Goal: Task Accomplishment & Management: Manage account settings

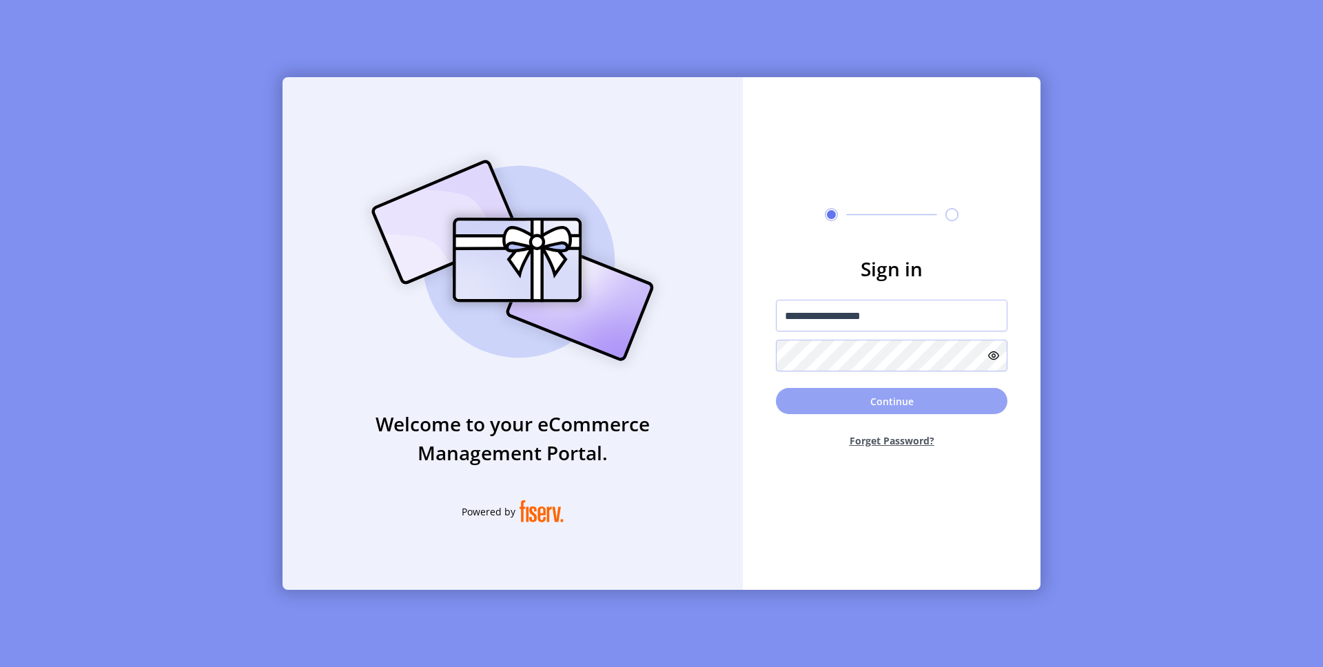
click at [888, 400] on button "Continue" at bounding box center [892, 401] width 232 height 26
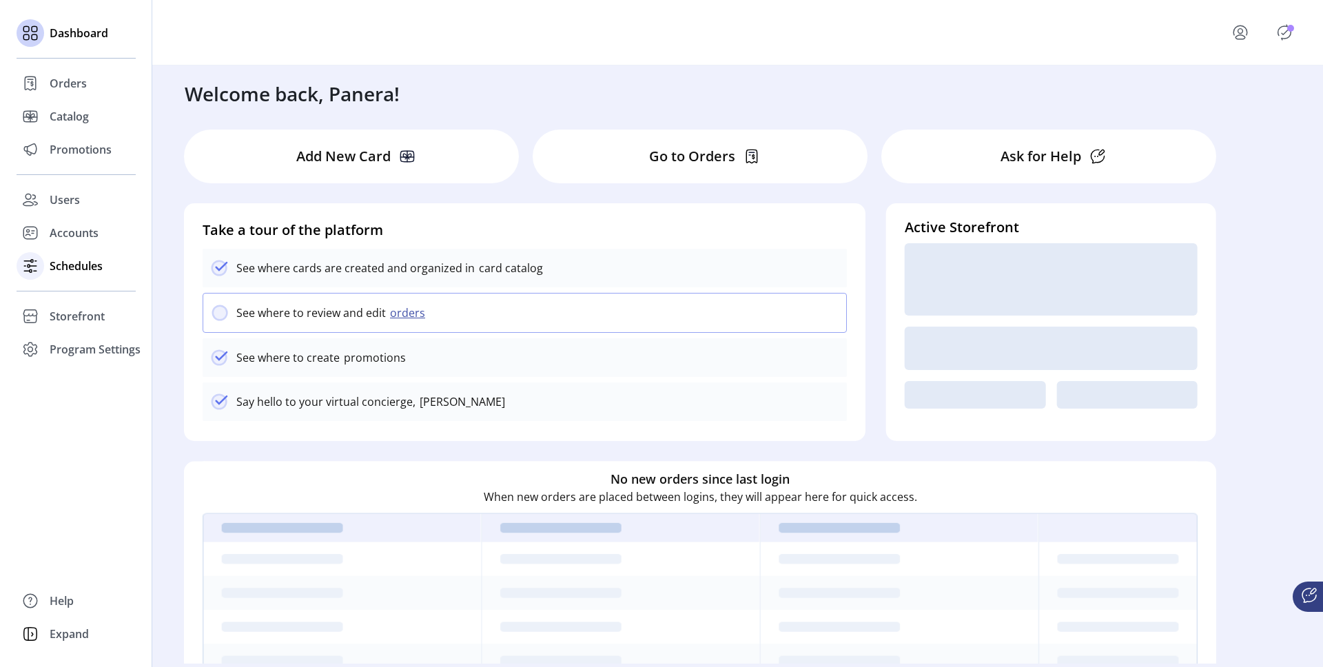
click at [77, 269] on span "Schedules" at bounding box center [76, 266] width 53 height 17
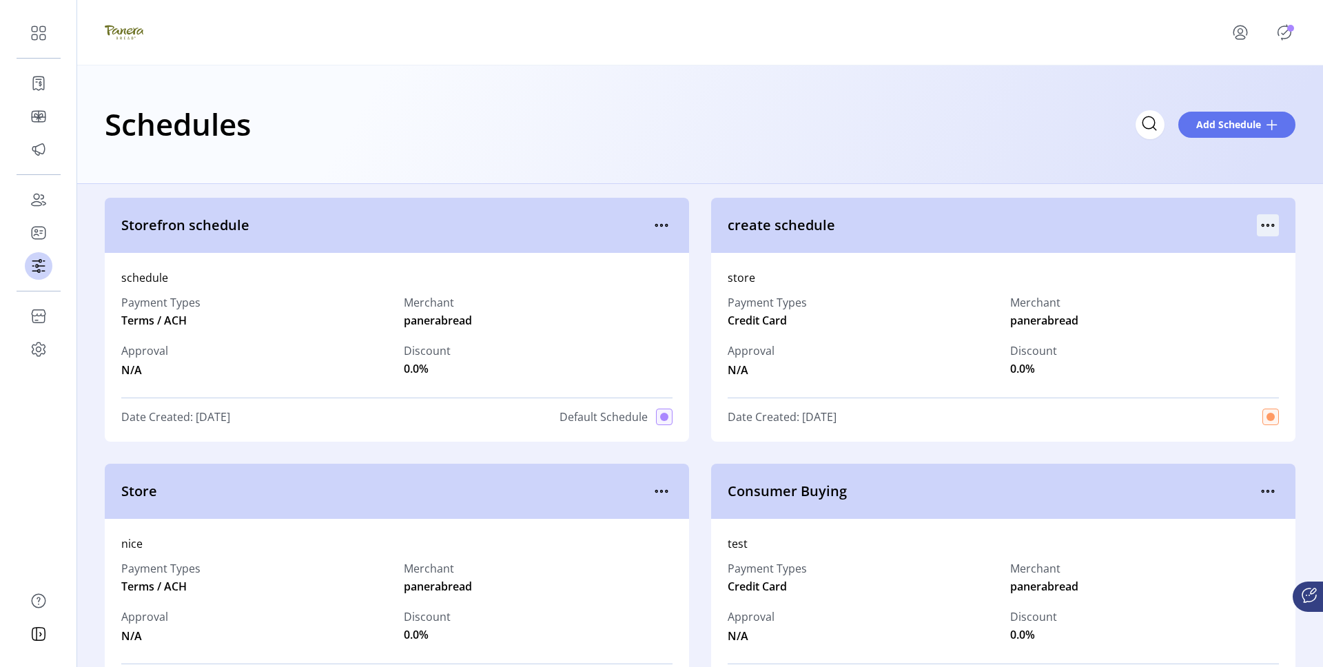
click at [1261, 227] on icon "menu" at bounding box center [1268, 225] width 22 height 22
click at [1227, 275] on span "Edit Details" at bounding box center [1203, 274] width 114 height 11
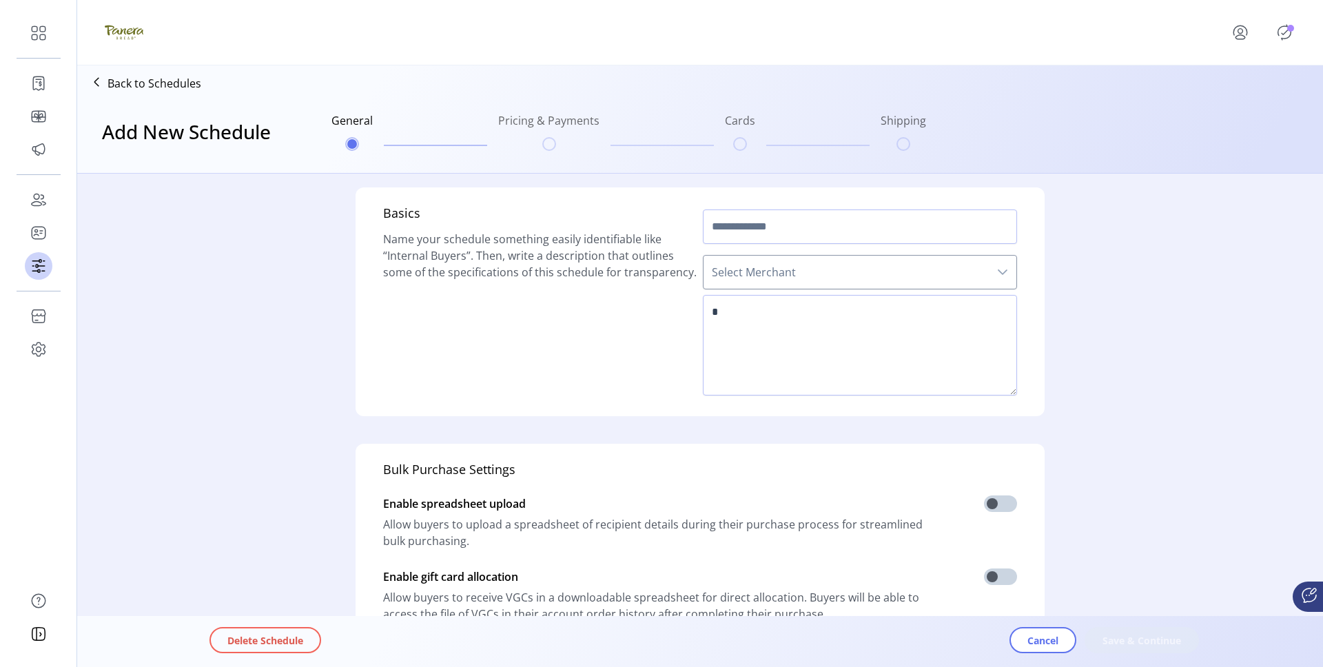
type input "**********"
type textarea "*****"
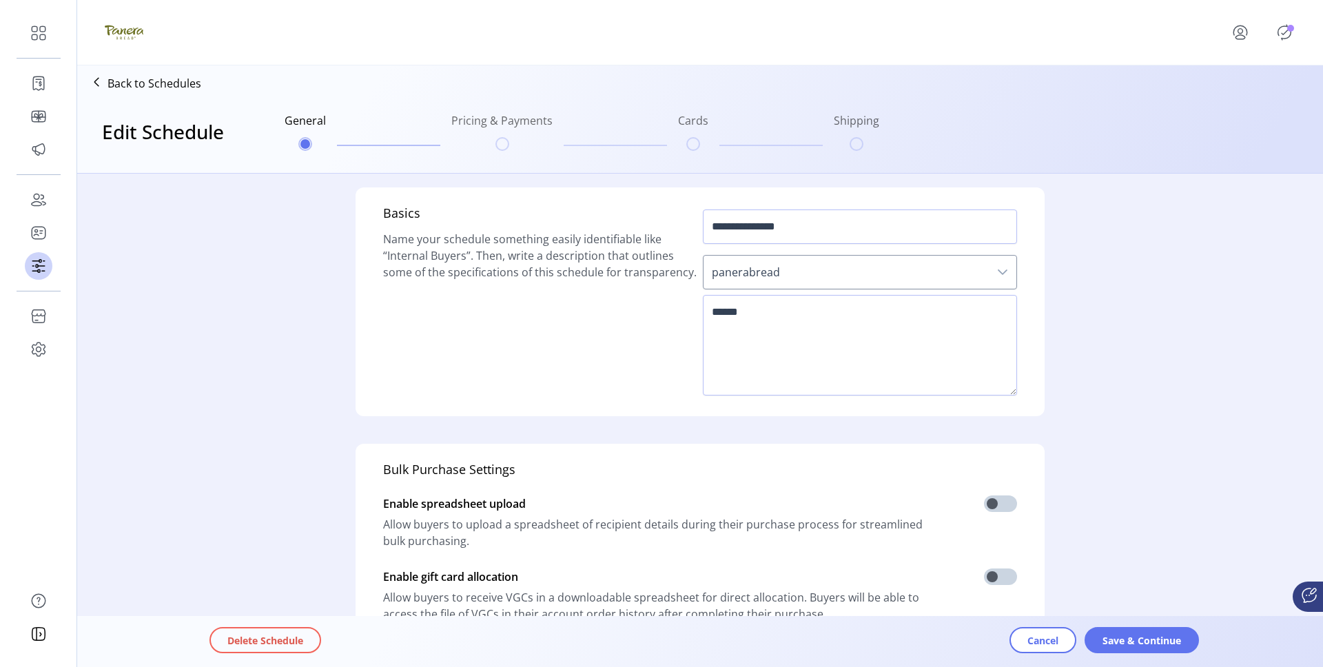
click at [152, 77] on p "Back to Schedules" at bounding box center [155, 83] width 94 height 17
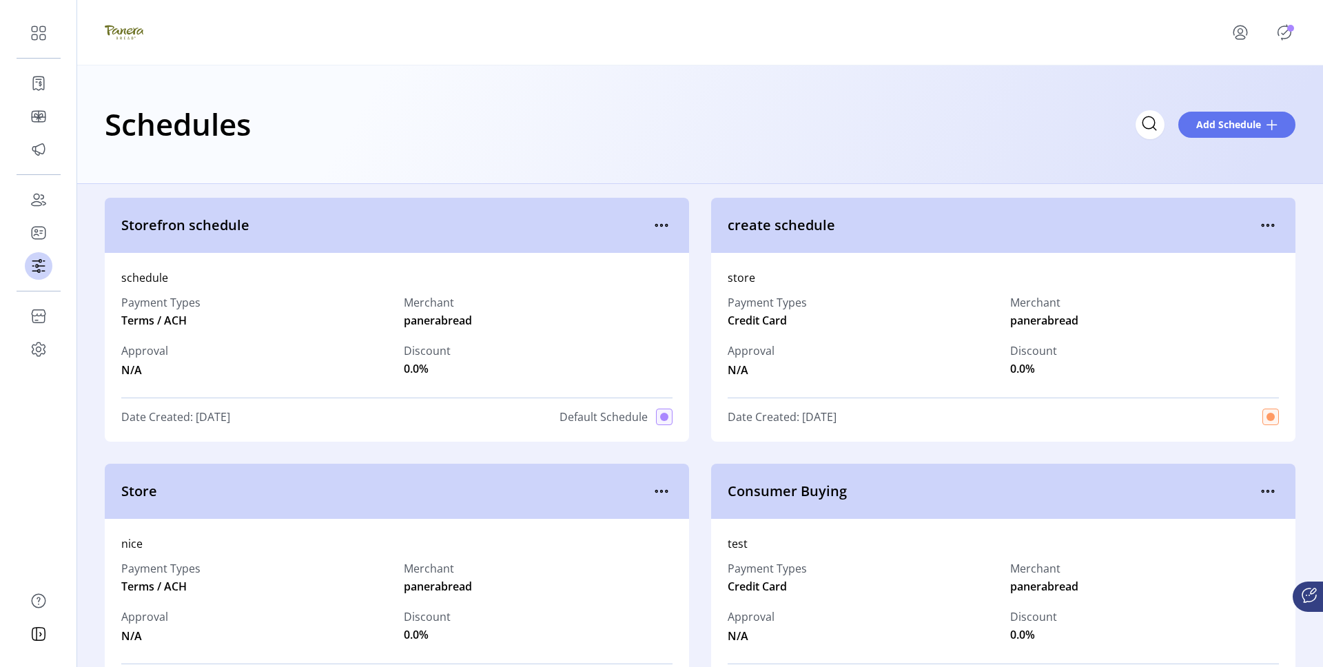
click at [1288, 39] on icon "Publisher Panel" at bounding box center [1285, 32] width 22 height 22
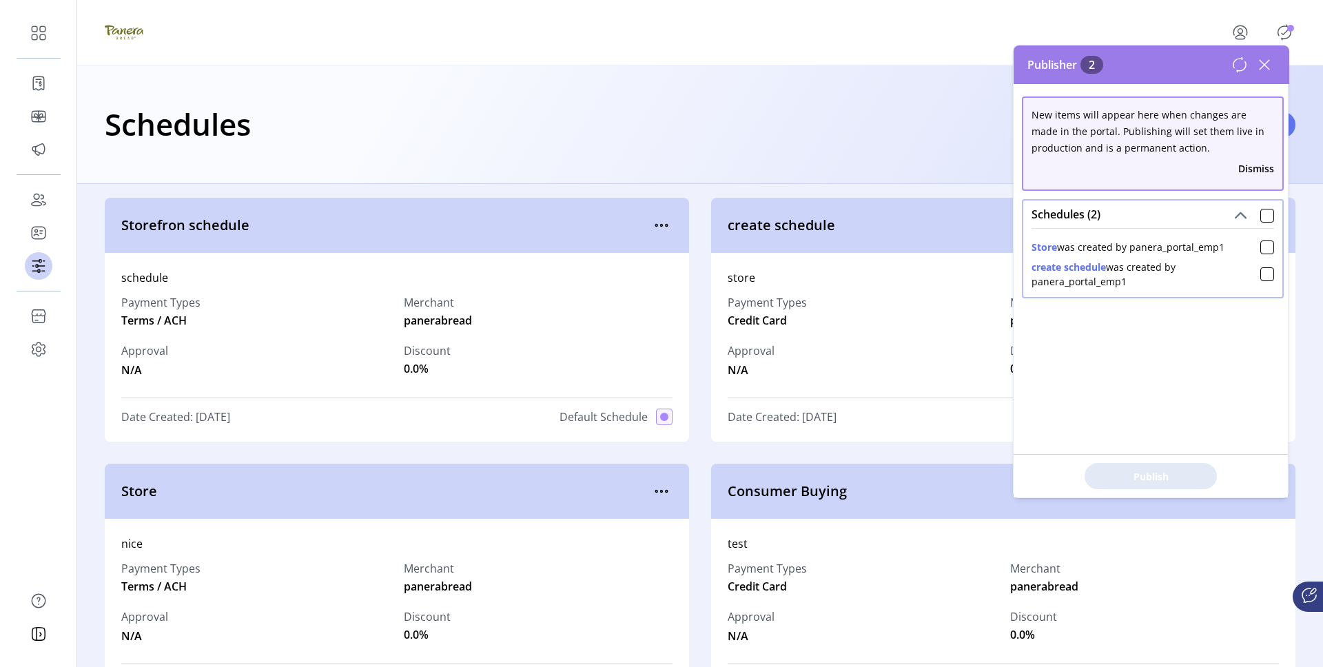
click at [1261, 68] on icon at bounding box center [1265, 65] width 10 height 10
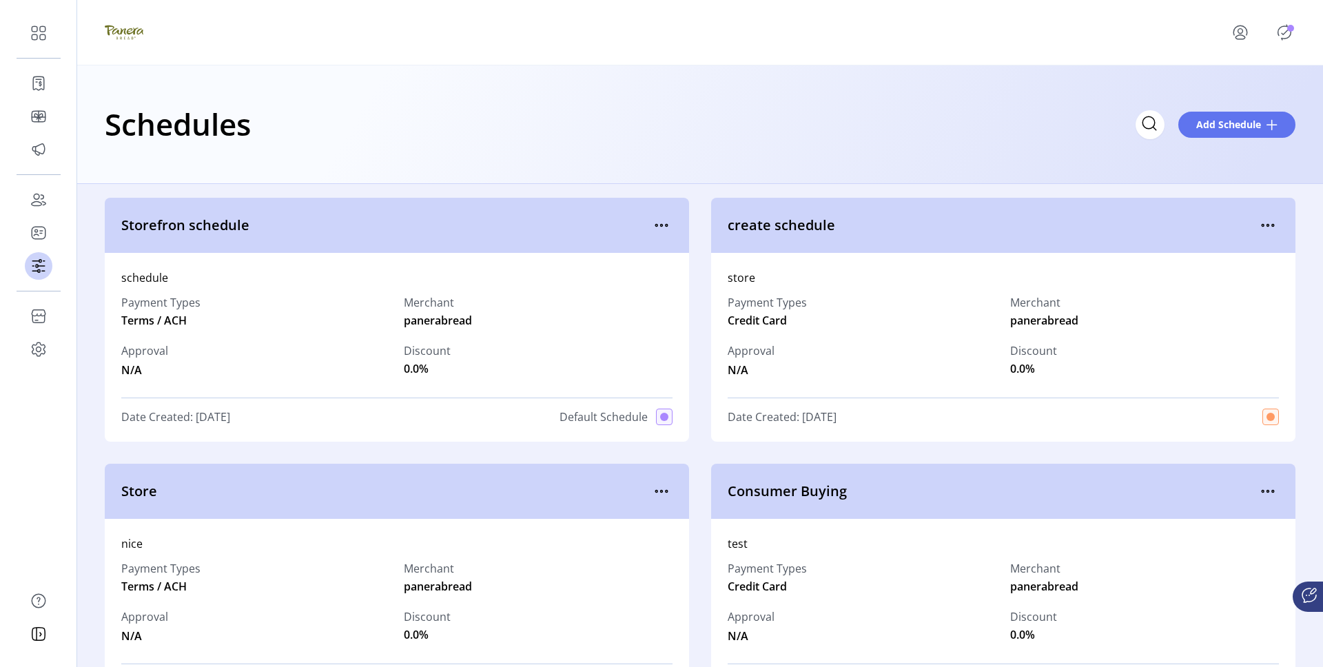
click at [1312, 595] on icon at bounding box center [1309, 595] width 17 height 17
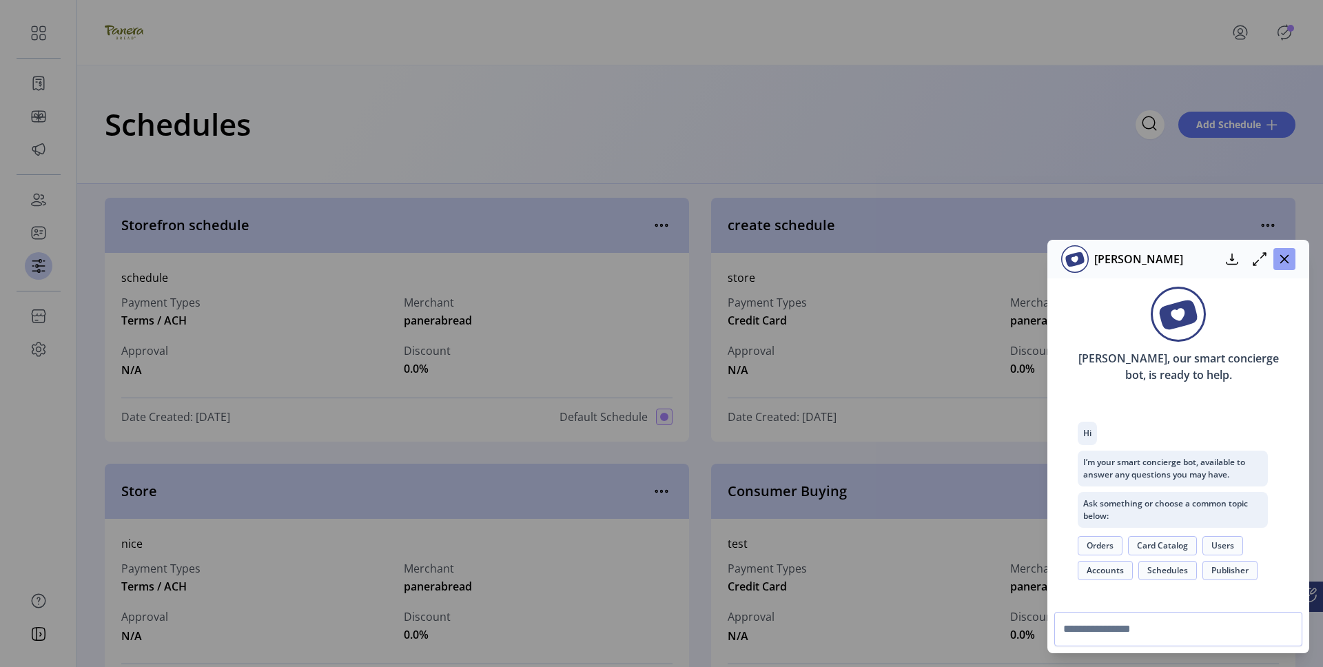
click at [1294, 261] on button "button" at bounding box center [1285, 259] width 22 height 22
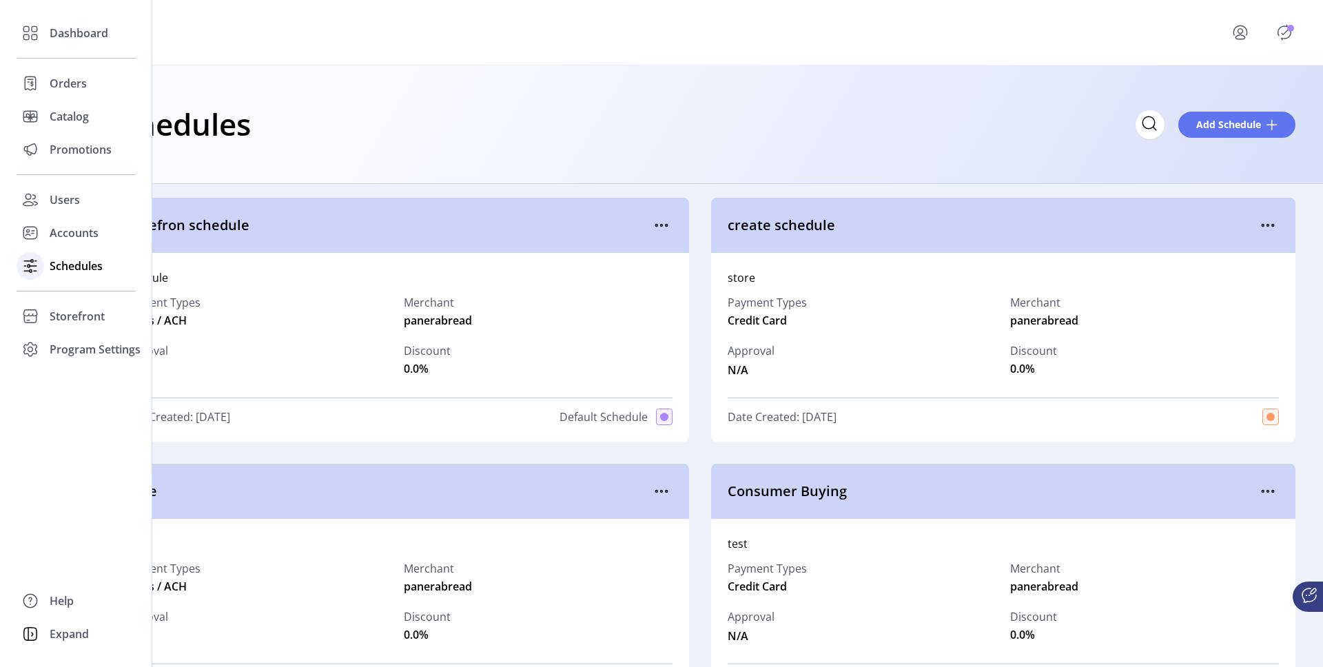
click at [103, 267] on div "Schedules" at bounding box center [76, 265] width 119 height 33
